Goal: Information Seeking & Learning: Learn about a topic

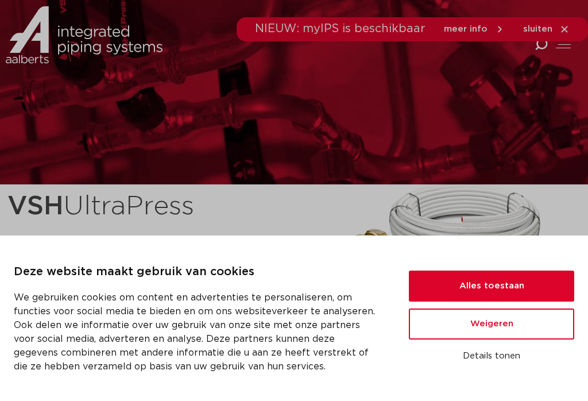
click at [456, 288] on button "Alles toestaan" at bounding box center [491, 285] width 165 height 31
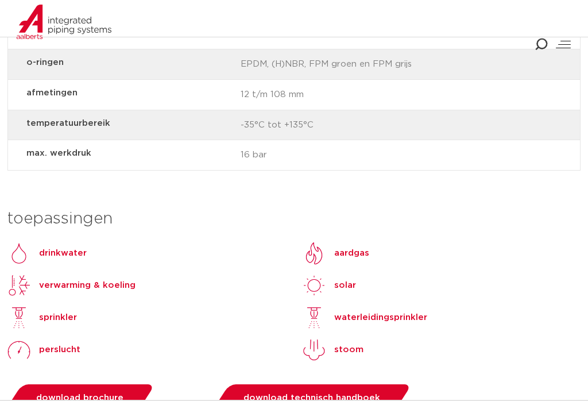
scroll to position [928, 0]
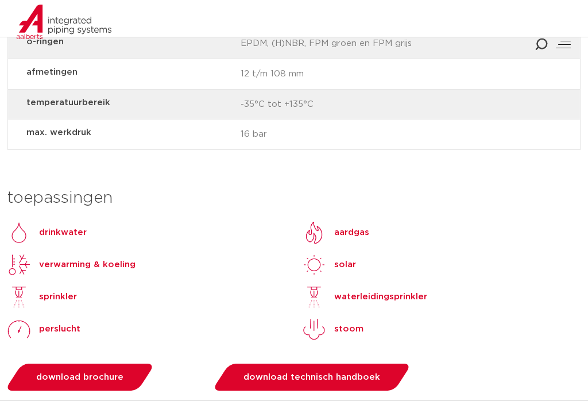
click at [38, 226] on div "drinkwater" at bounding box center [58, 233] width 56 height 14
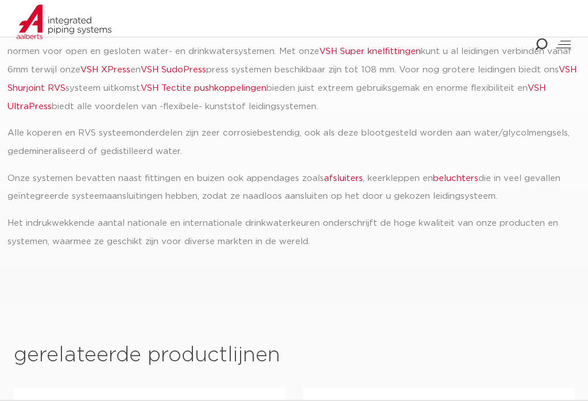
scroll to position [344, 0]
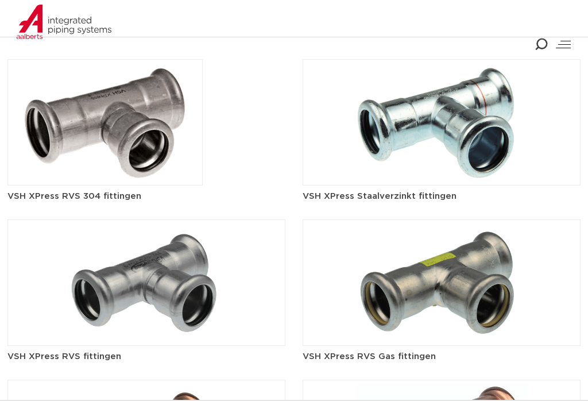
scroll to position [1350, 0]
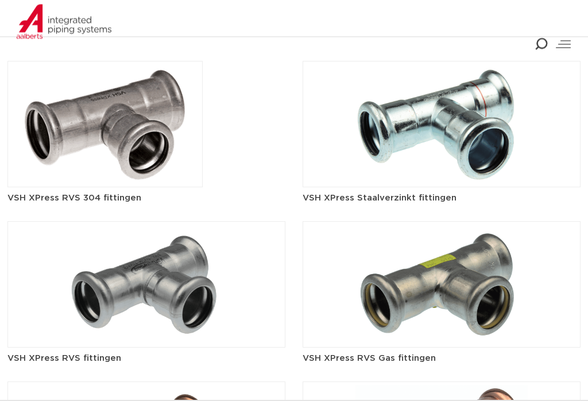
click at [112, 276] on img at bounding box center [146, 285] width 278 height 126
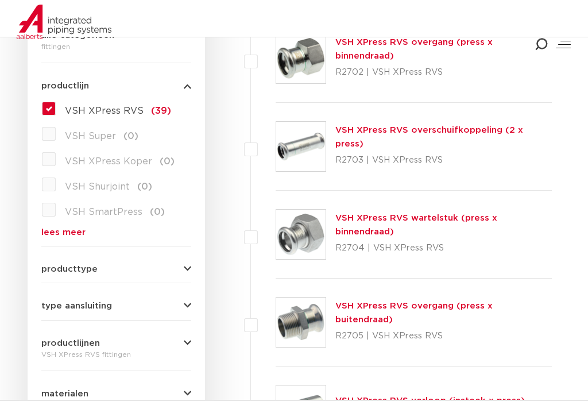
scroll to position [325, 0]
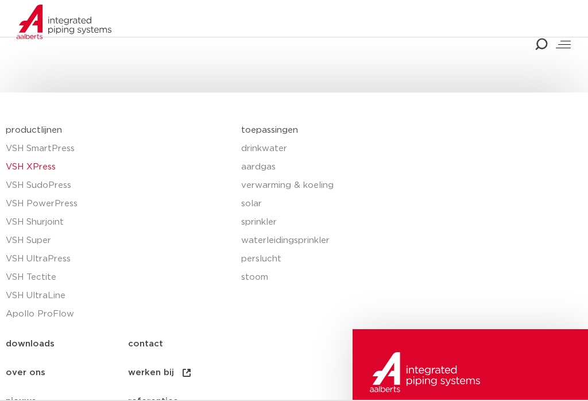
scroll to position [2180, 0]
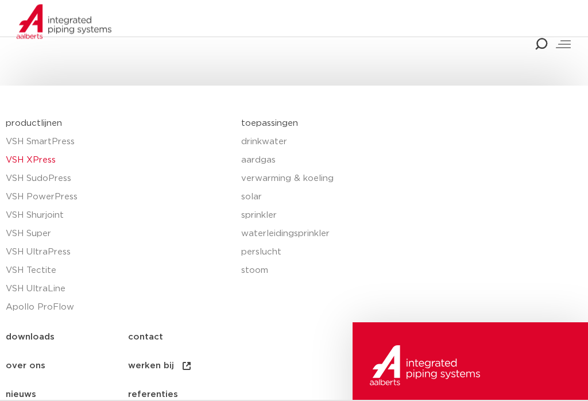
click at [296, 170] on link "verwarming & koeling" at bounding box center [411, 179] width 341 height 18
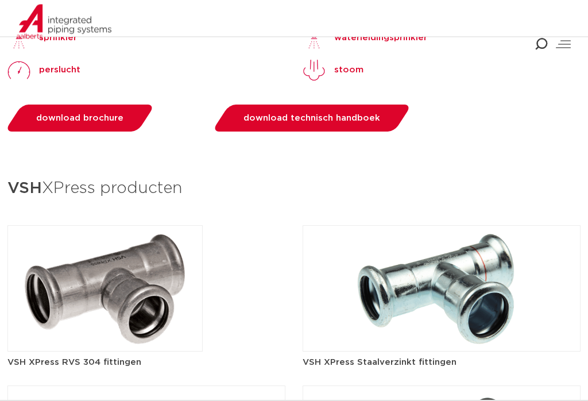
scroll to position [1170, 0]
